Goal: Navigation & Orientation: Understand site structure

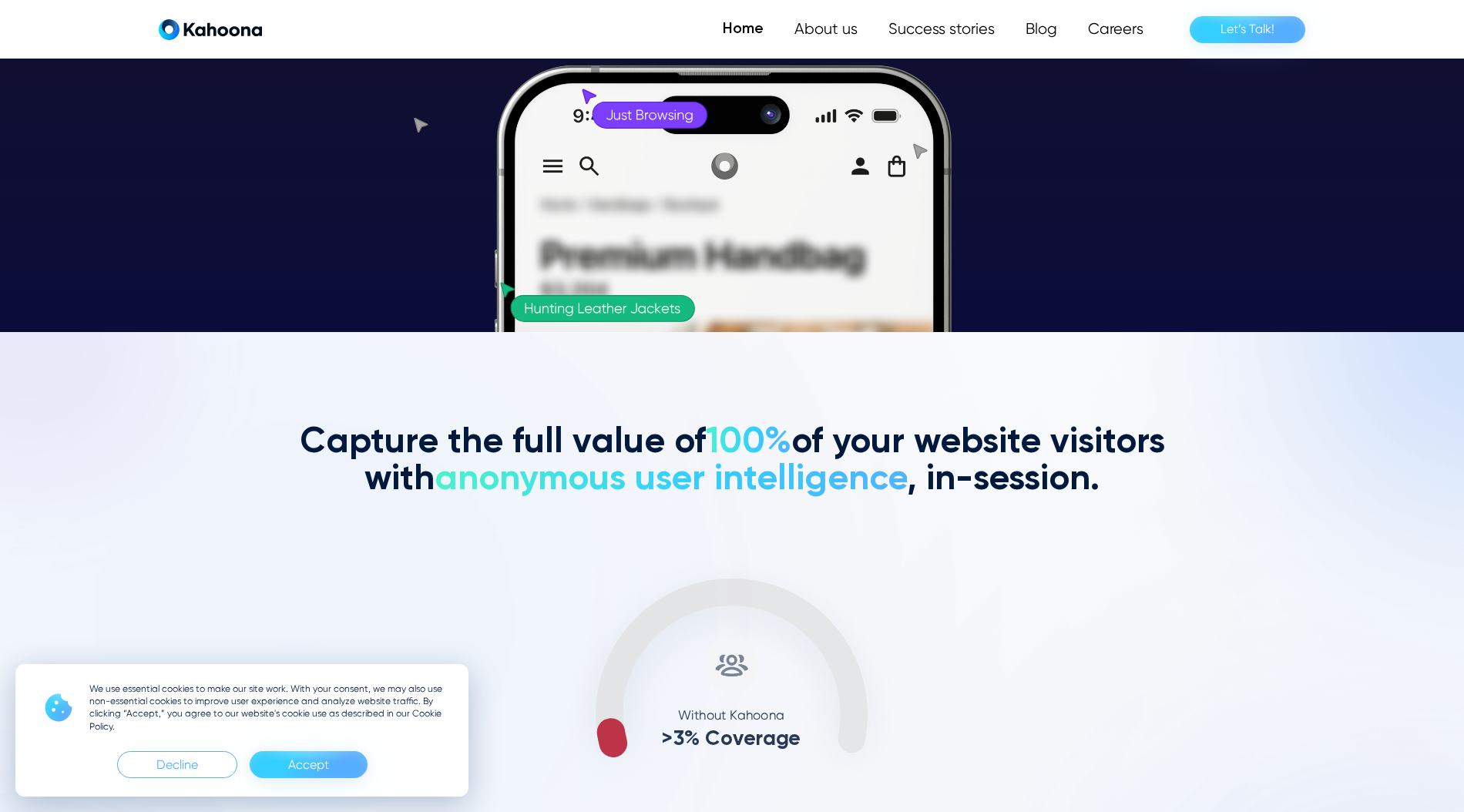
scroll to position [481, 0]
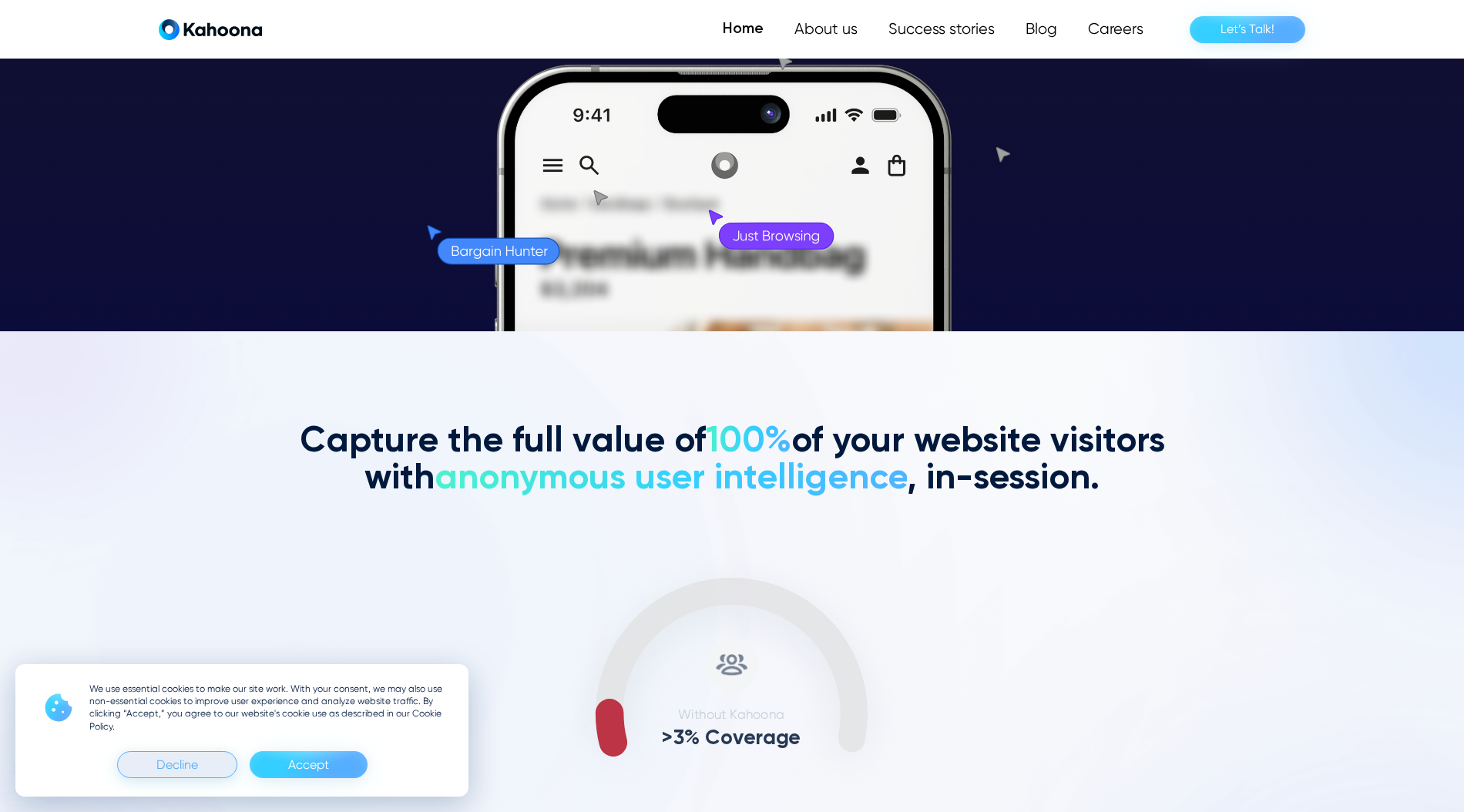
click at [163, 762] on div "Decline" at bounding box center [177, 765] width 41 height 25
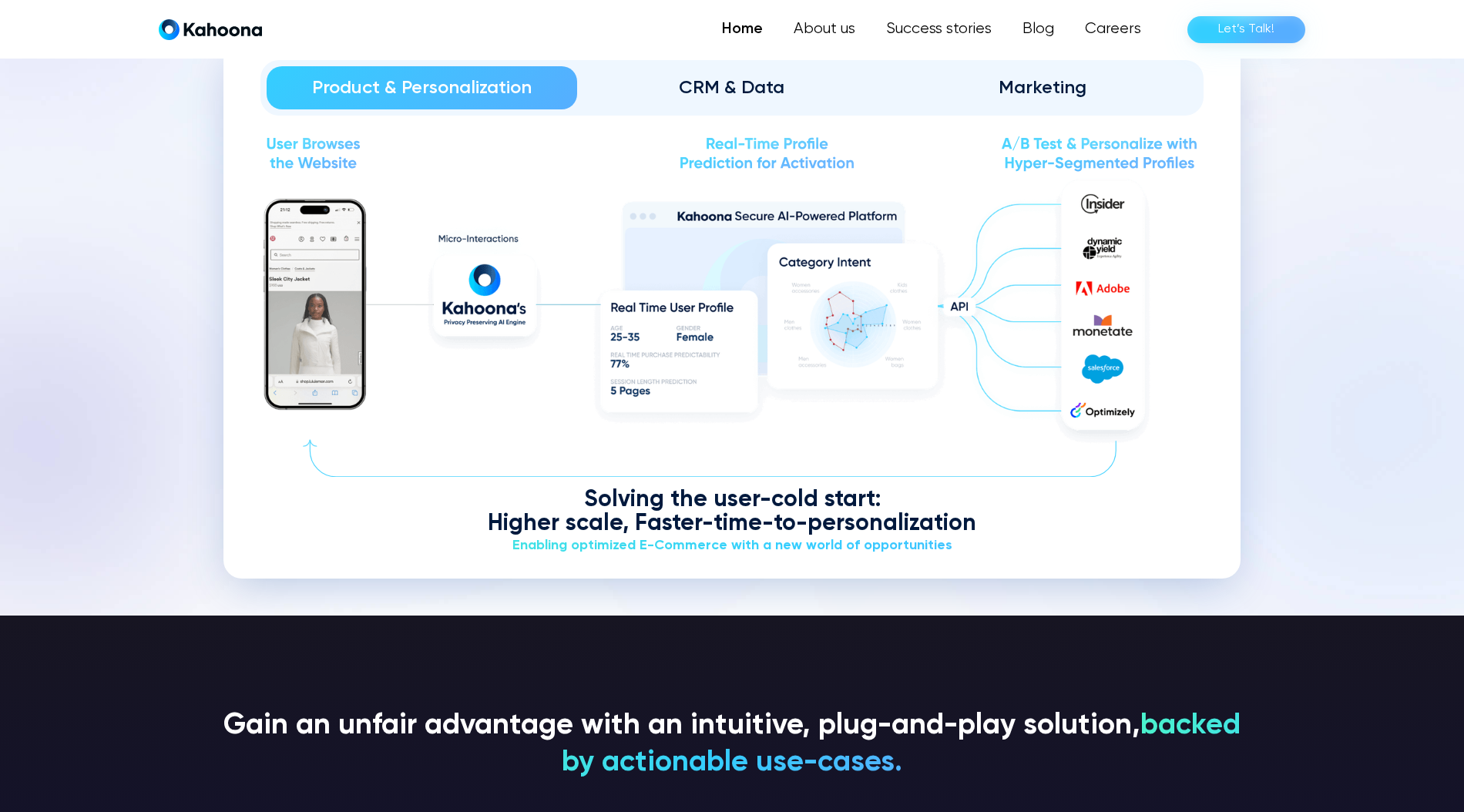
scroll to position [2034, 0]
click at [707, 75] on div "CRM & Data" at bounding box center [732, 87] width 267 height 25
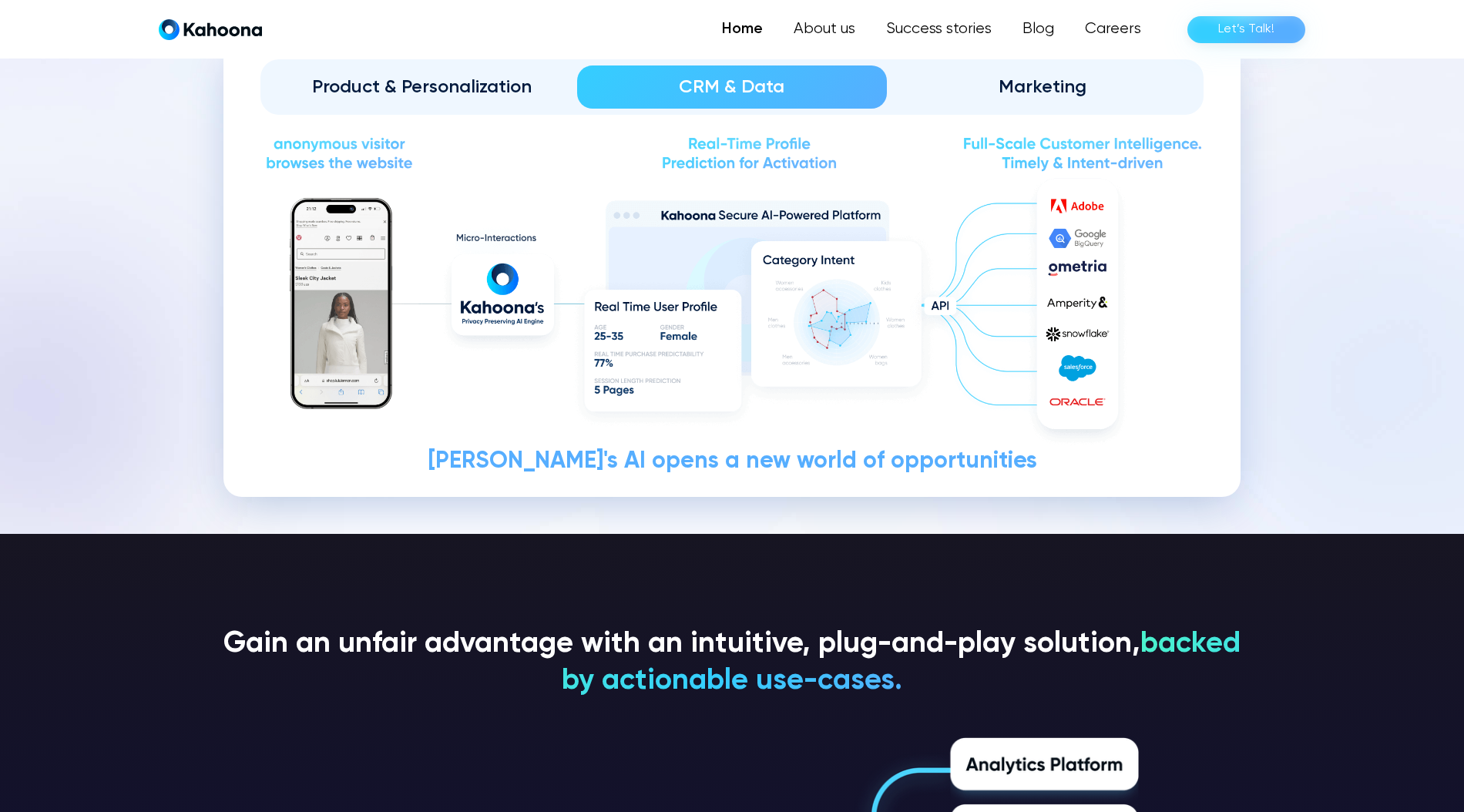
click at [1027, 76] on div "Marketing" at bounding box center [1042, 87] width 267 height 25
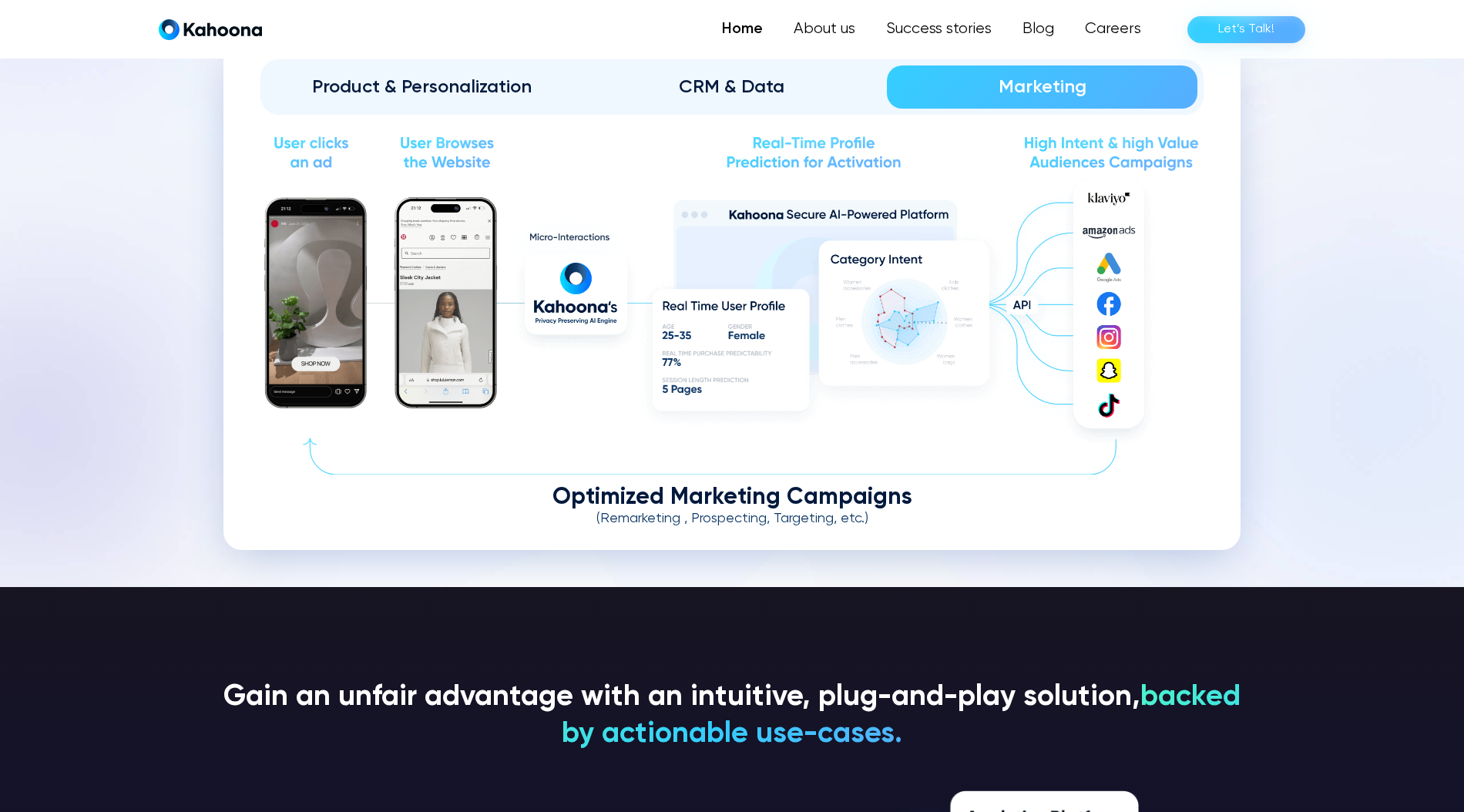
click at [398, 79] on div "Product & Personalization" at bounding box center [421, 87] width 267 height 25
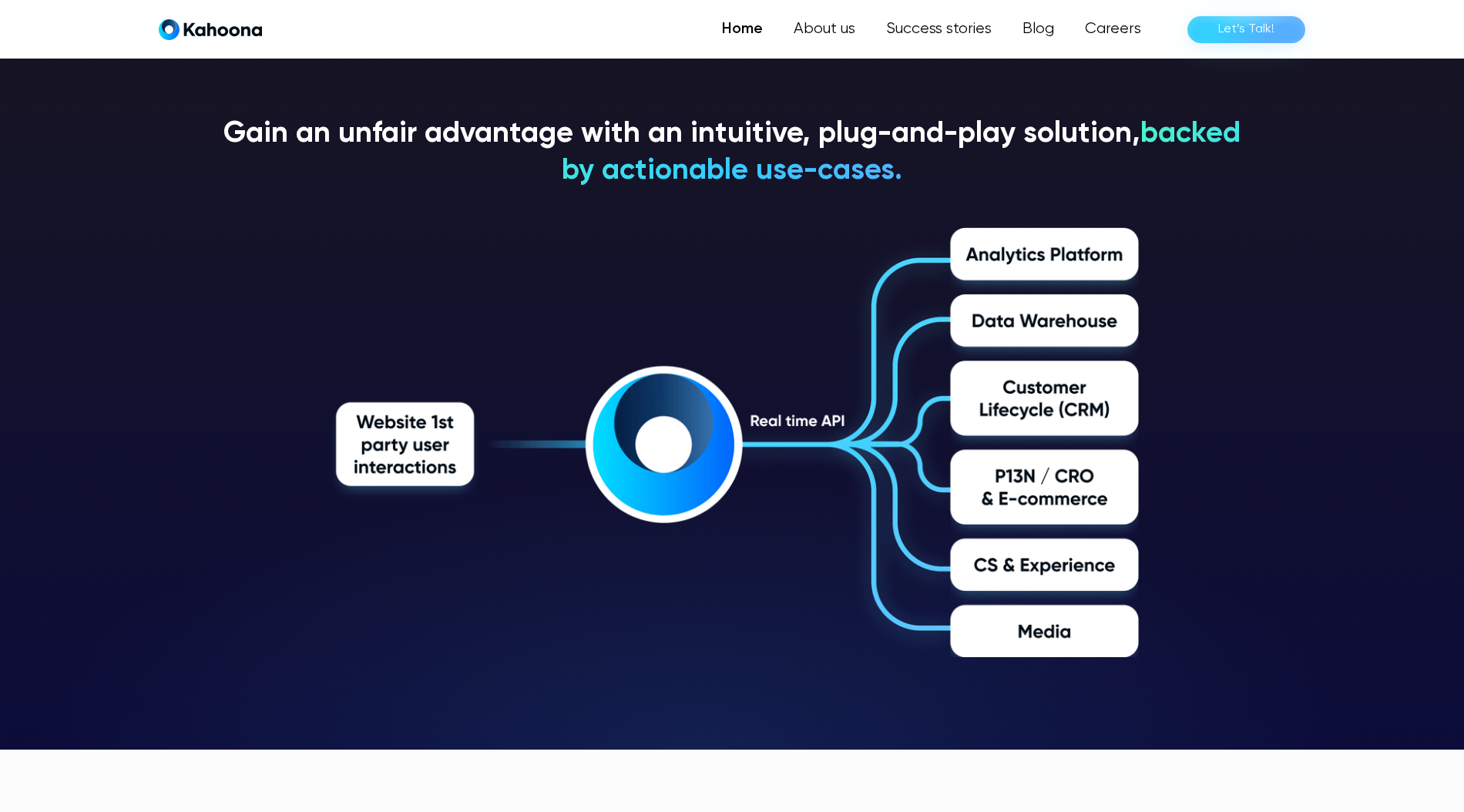
scroll to position [2625, 0]
click at [819, 29] on link "About us" at bounding box center [824, 29] width 94 height 31
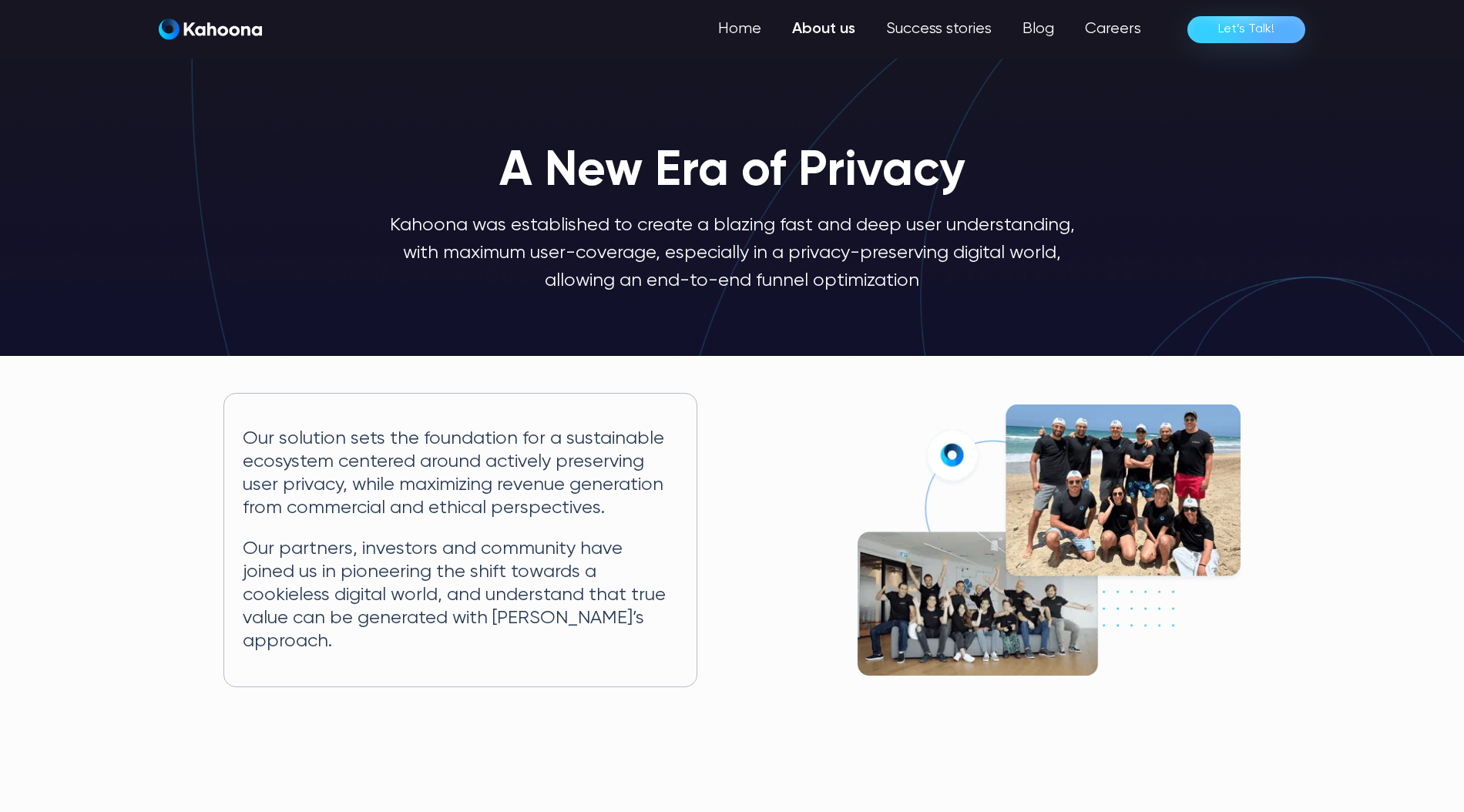
click at [214, 33] on img "home" at bounding box center [210, 29] width 104 height 22
